Goal: Book appointment/travel/reservation

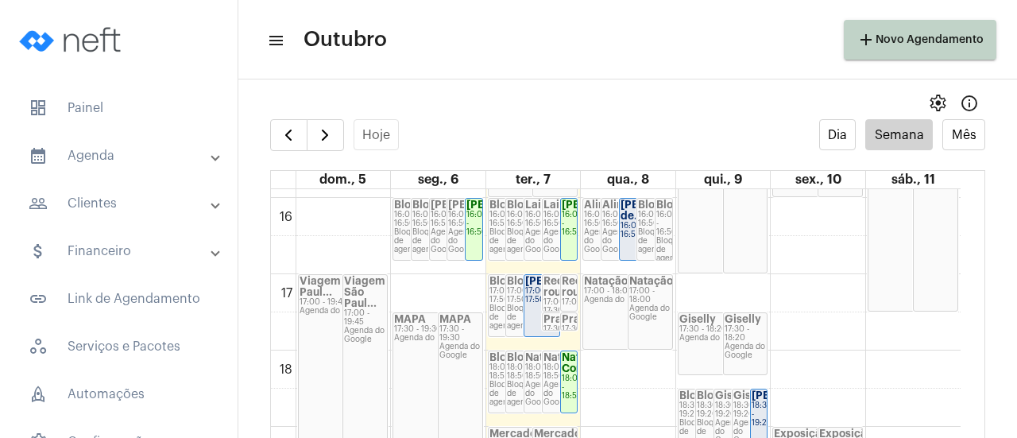
scroll to position [1224, 0]
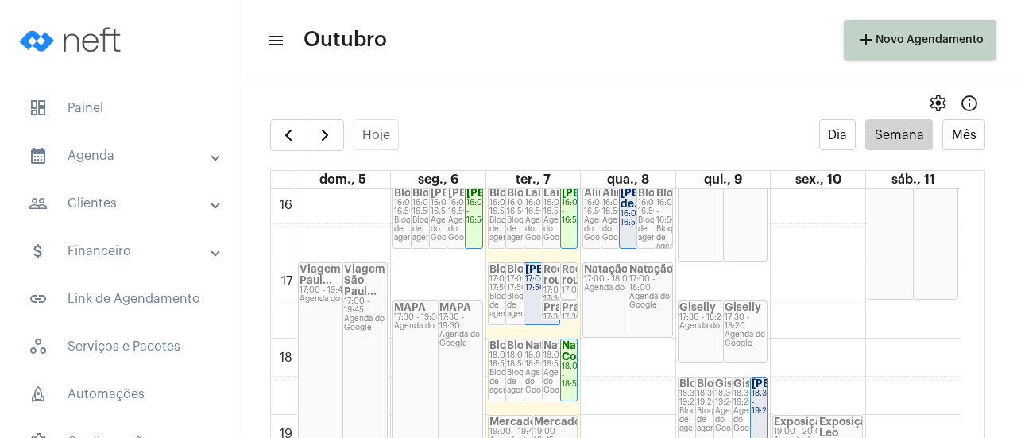
click at [529, 293] on div "17:00 - 17:50" at bounding box center [541, 283] width 33 height 17
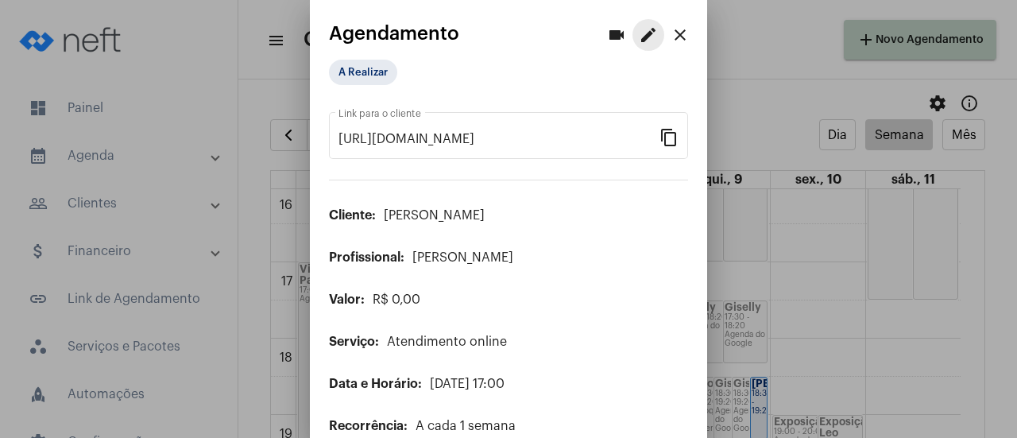
click at [647, 41] on button "edit" at bounding box center [649, 35] width 32 height 32
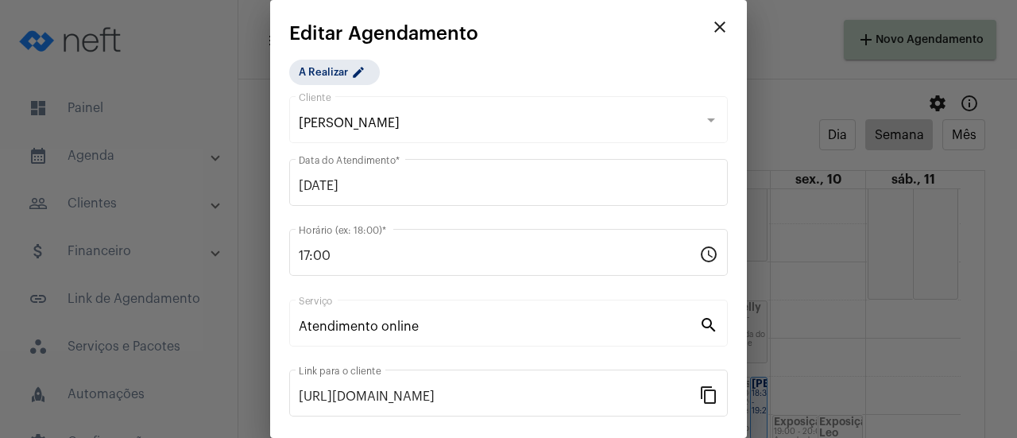
scroll to position [234, 0]
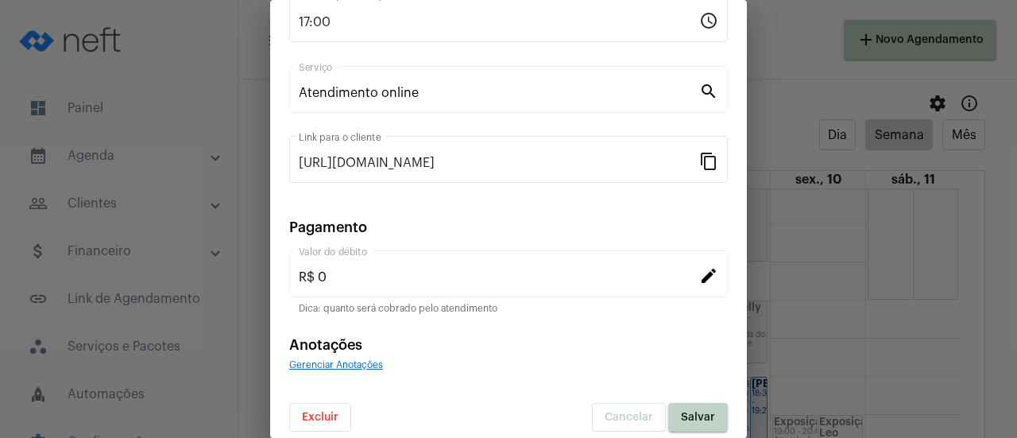
click at [340, 425] on button "Excluir" at bounding box center [320, 417] width 62 height 29
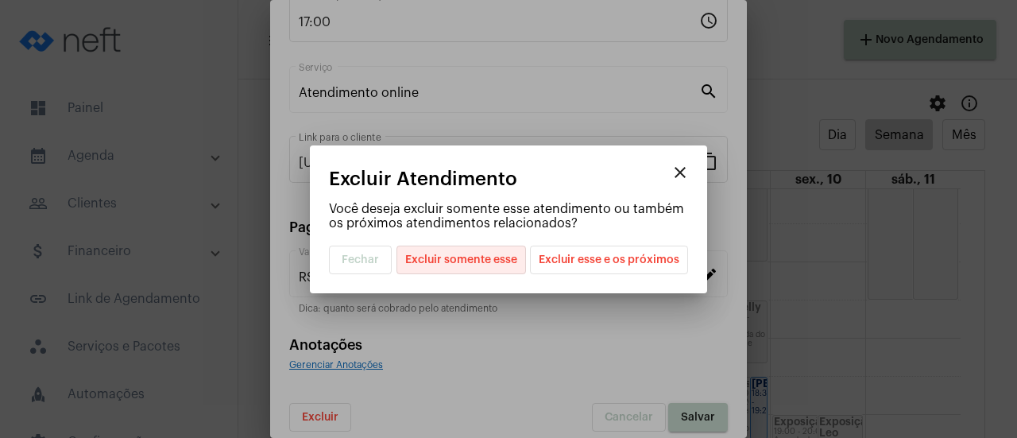
click at [497, 262] on span "Excluir somente esse" at bounding box center [461, 259] width 112 height 27
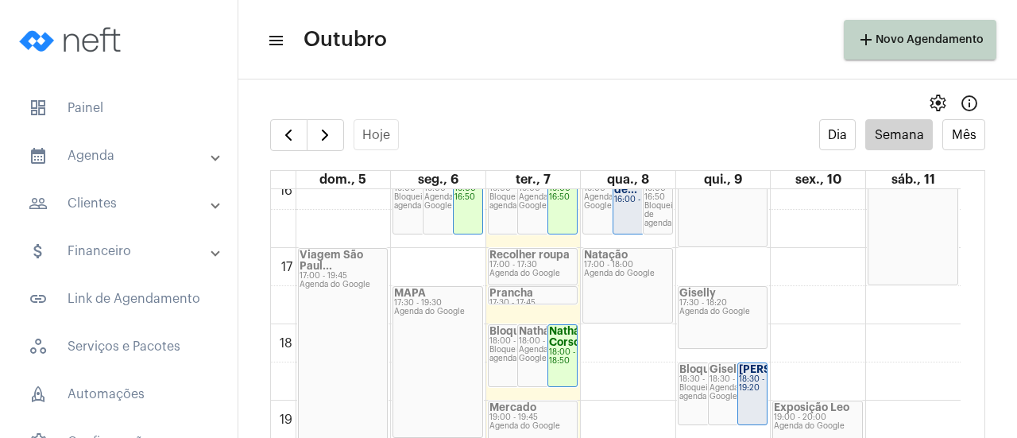
scroll to position [1319, 0]
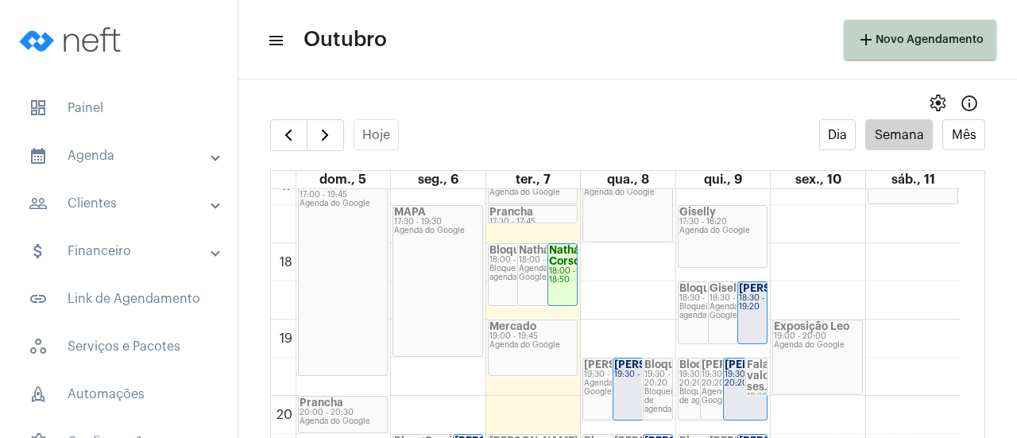
click at [720, 227] on div "Agenda do Google" at bounding box center [723, 231] width 87 height 9
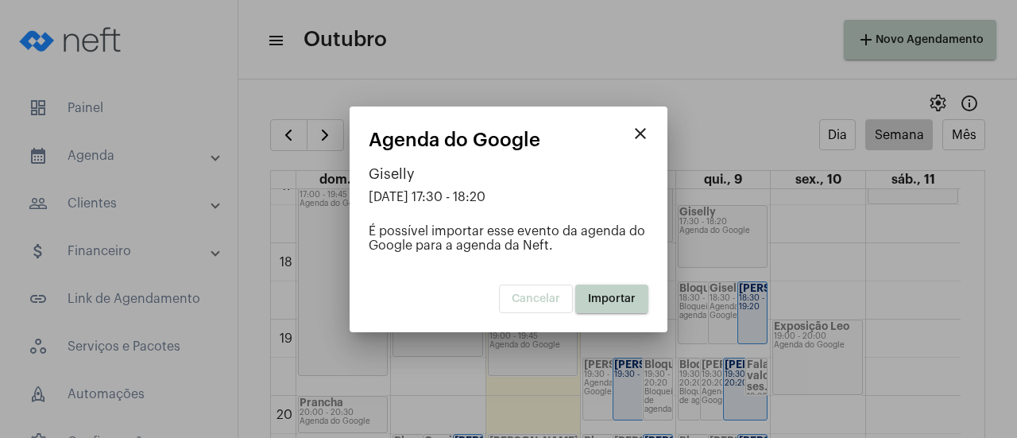
click at [618, 293] on span "Importar" at bounding box center [612, 298] width 48 height 11
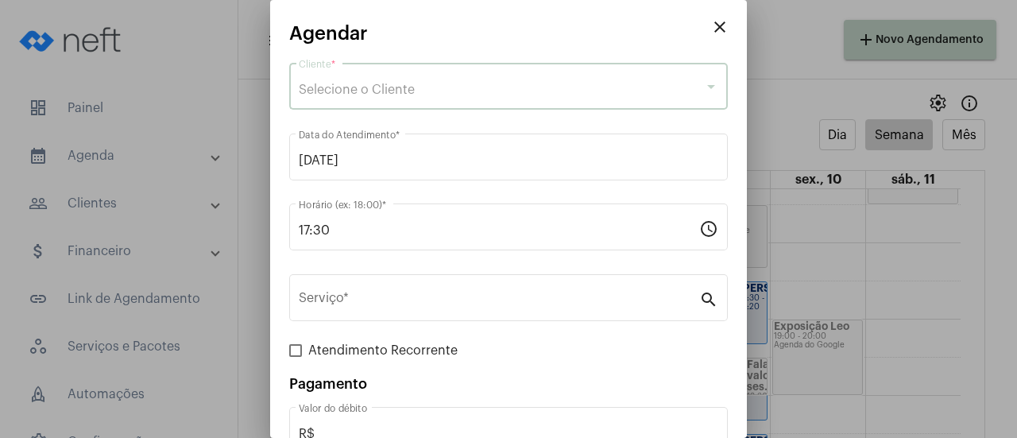
click at [442, 94] on div "Selecione o Cliente" at bounding box center [501, 90] width 405 height 14
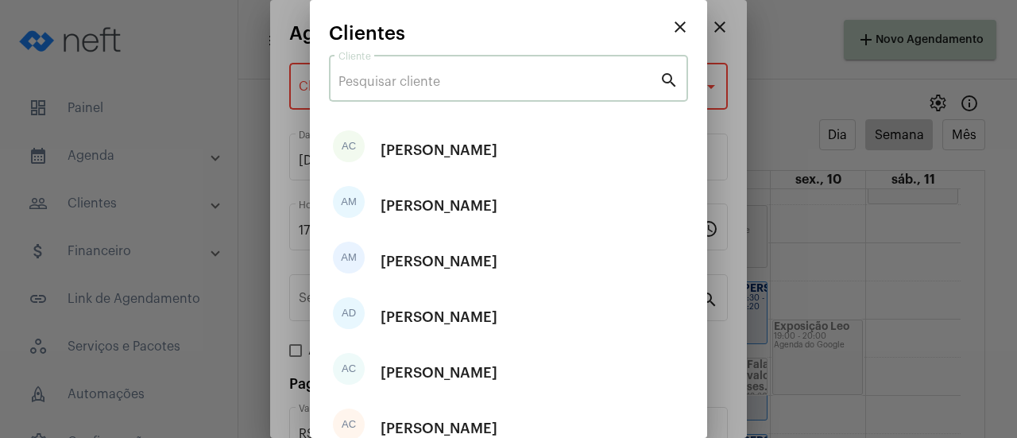
click at [421, 83] on input "Cliente" at bounding box center [499, 82] width 321 height 14
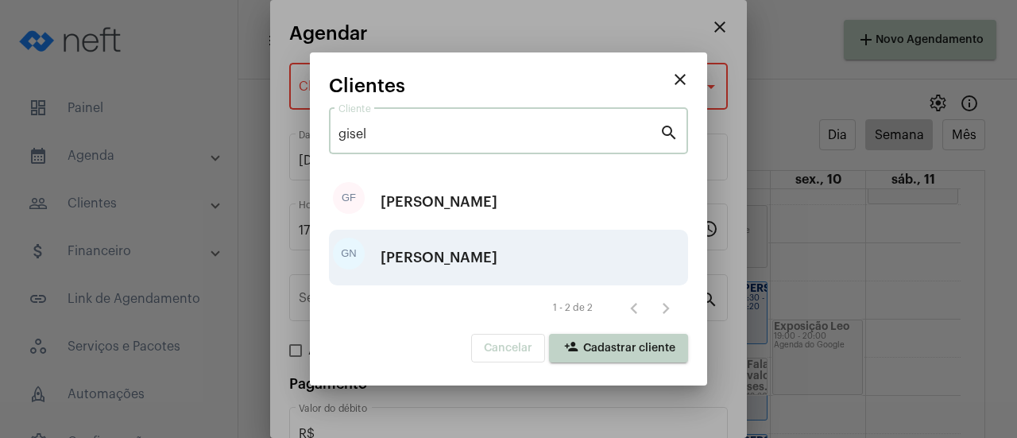
type input "gisel"
click at [463, 248] on div "[PERSON_NAME]" at bounding box center [439, 258] width 117 height 48
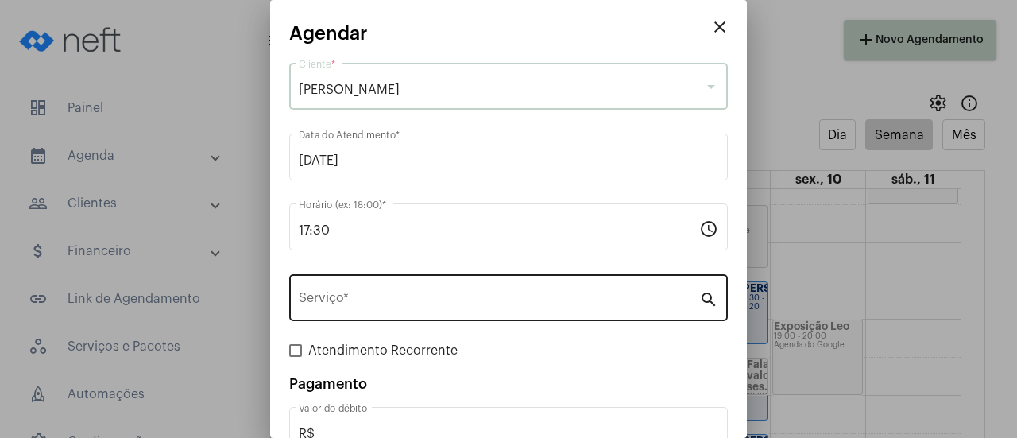
click at [413, 308] on input "Serviço *" at bounding box center [499, 301] width 401 height 14
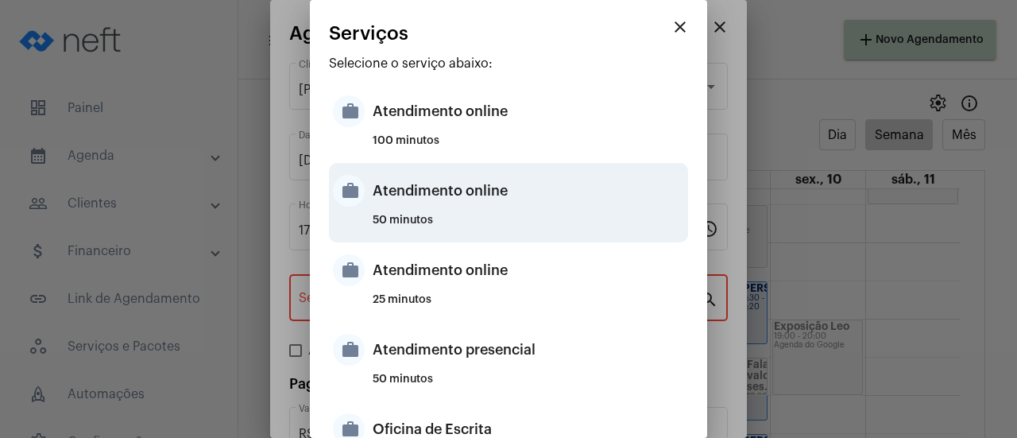
click at [457, 209] on div "Atendimento online" at bounding box center [529, 191] width 312 height 48
type input "Atendimento online"
type input "R$ 0"
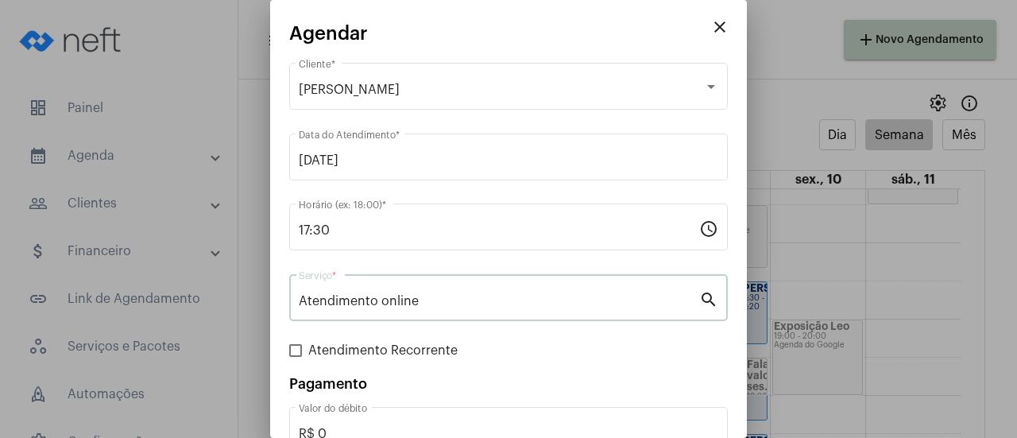
scroll to position [105, 0]
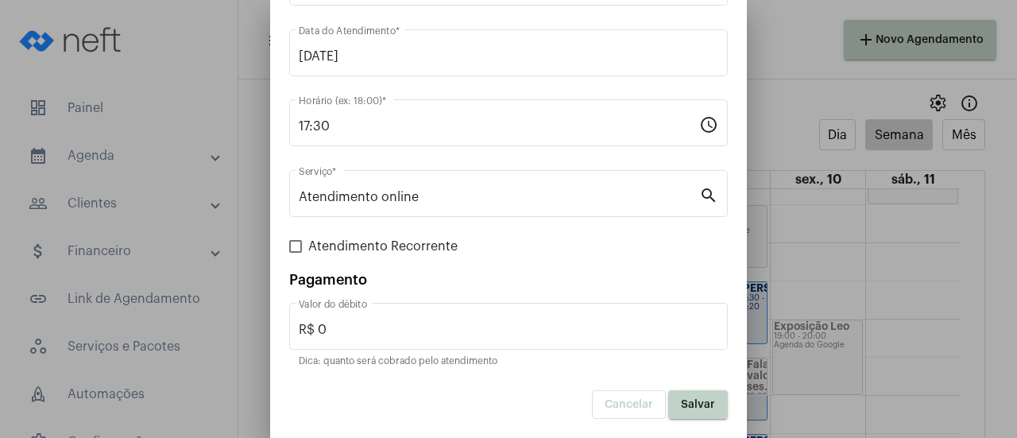
click at [696, 403] on span "Salvar" at bounding box center [698, 404] width 34 height 11
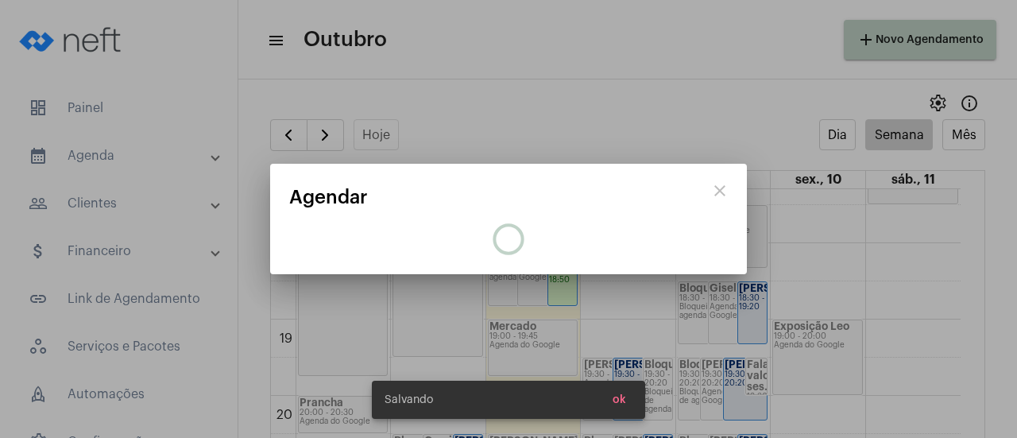
scroll to position [0, 0]
